Goal: Navigation & Orientation: Go to known website

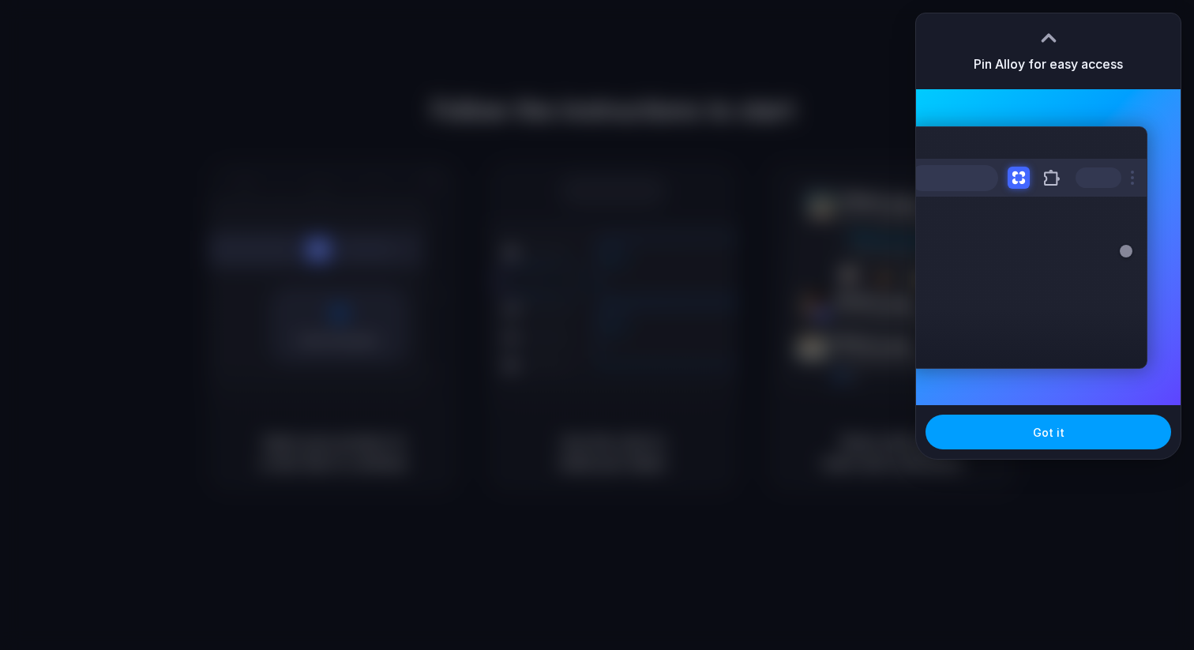
click at [1076, 425] on button "Got it" at bounding box center [1048, 431] width 246 height 35
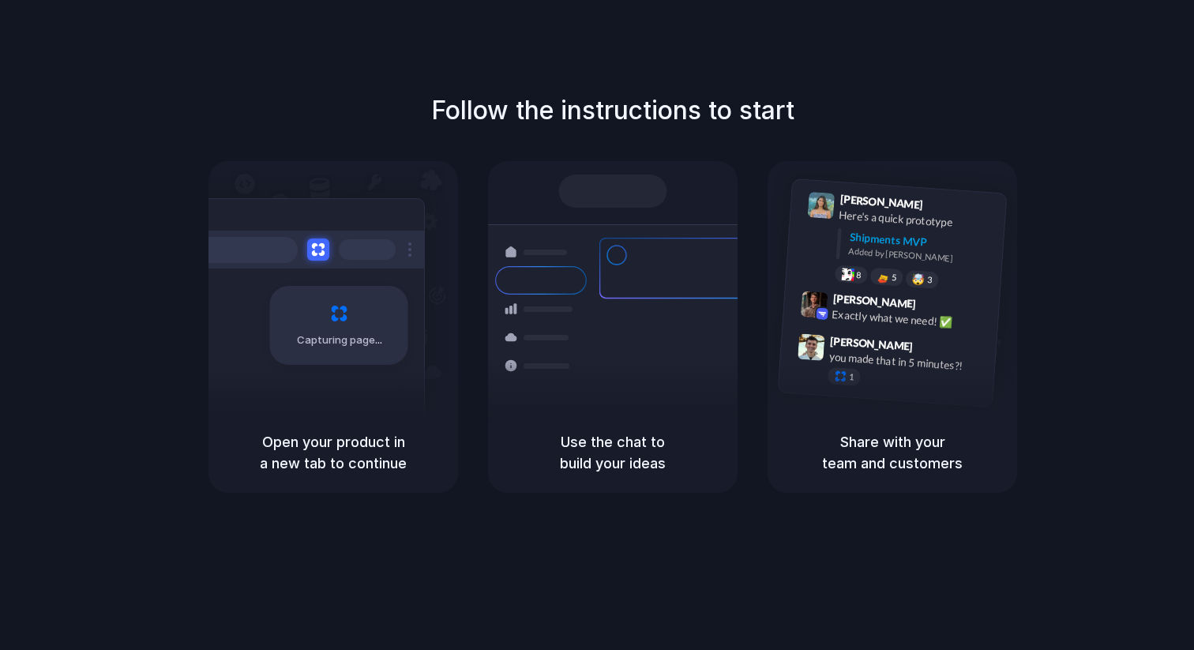
click at [597, 325] on div at bounding box center [597, 325] width 0 height 0
